Goal: Task Accomplishment & Management: Manage account settings

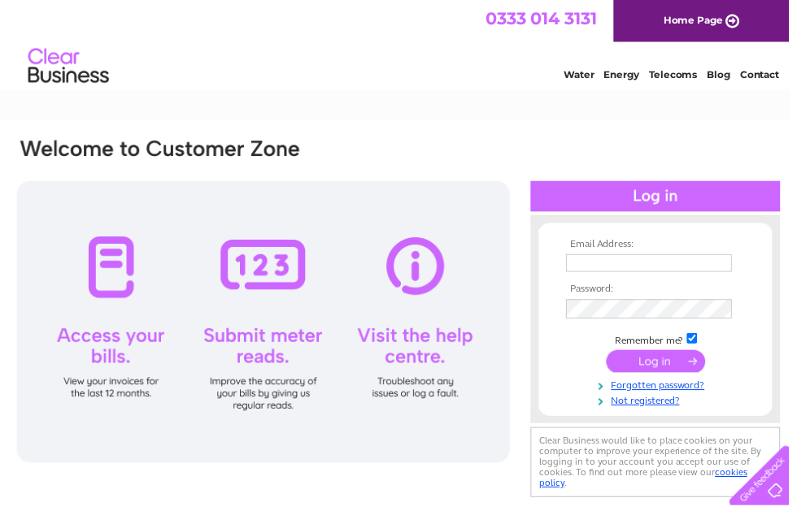
click at [668, 263] on input "text" at bounding box center [656, 266] width 168 height 18
type input "[PERSON_NAME][EMAIL_ADDRESS][DOMAIN_NAME]"
click at [677, 368] on input "submit" at bounding box center [662, 365] width 100 height 23
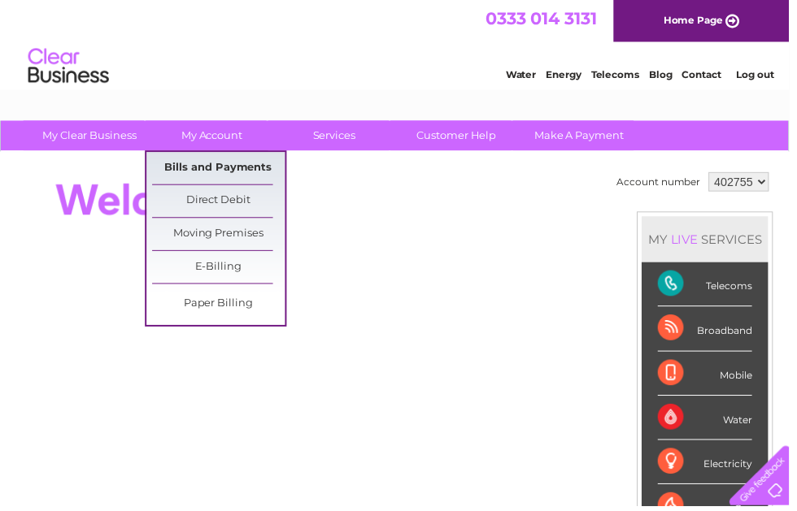
click at [215, 172] on link "Bills and Payments" at bounding box center [221, 170] width 134 height 33
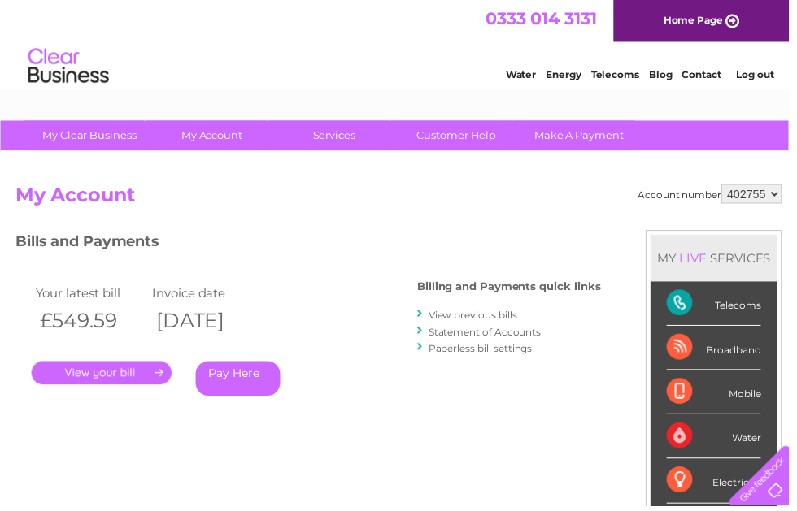
click at [116, 372] on link "." at bounding box center [102, 377] width 141 height 24
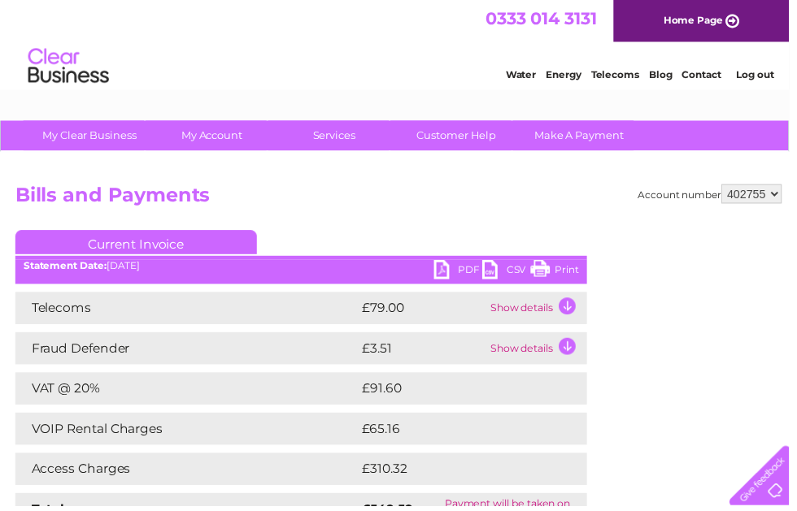
click at [458, 272] on link "PDF" at bounding box center [462, 275] width 49 height 24
select select "967706"
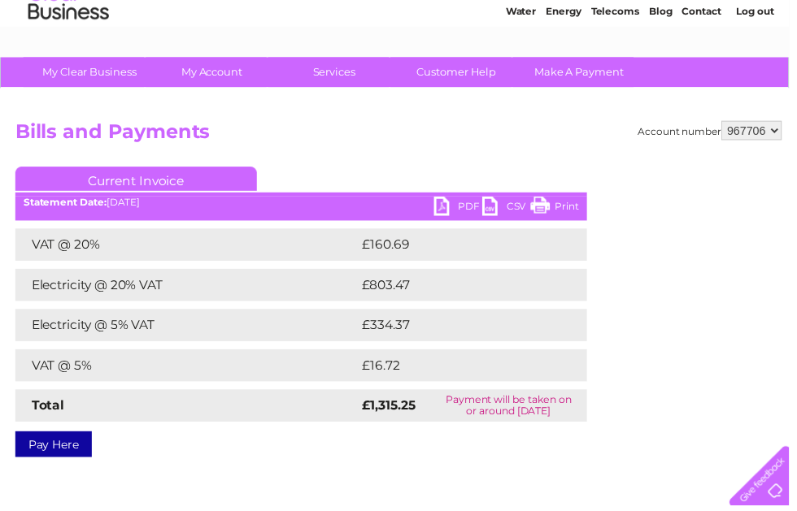
scroll to position [65, 0]
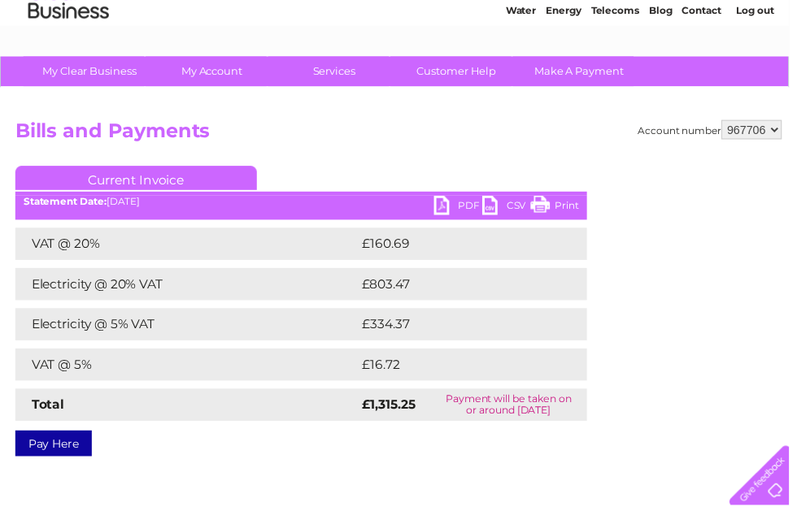
click at [470, 208] on link "PDF" at bounding box center [462, 210] width 49 height 24
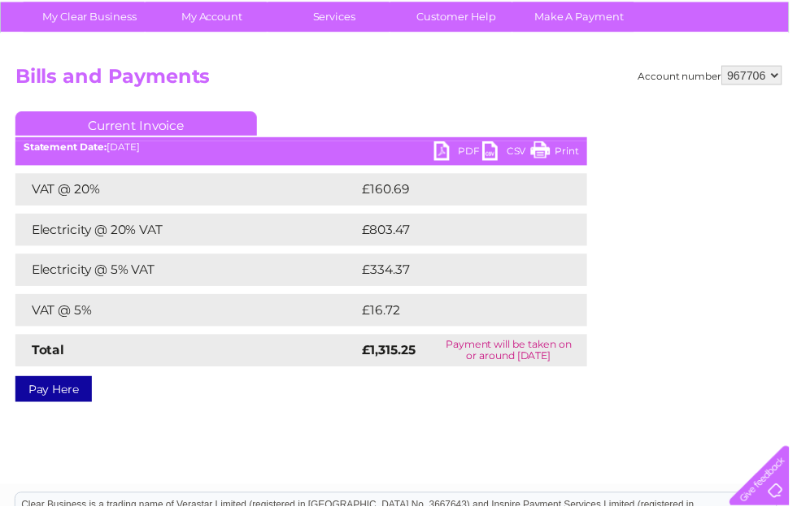
click at [473, 155] on link "PDF" at bounding box center [462, 155] width 49 height 24
